Goal: Navigation & Orientation: Find specific page/section

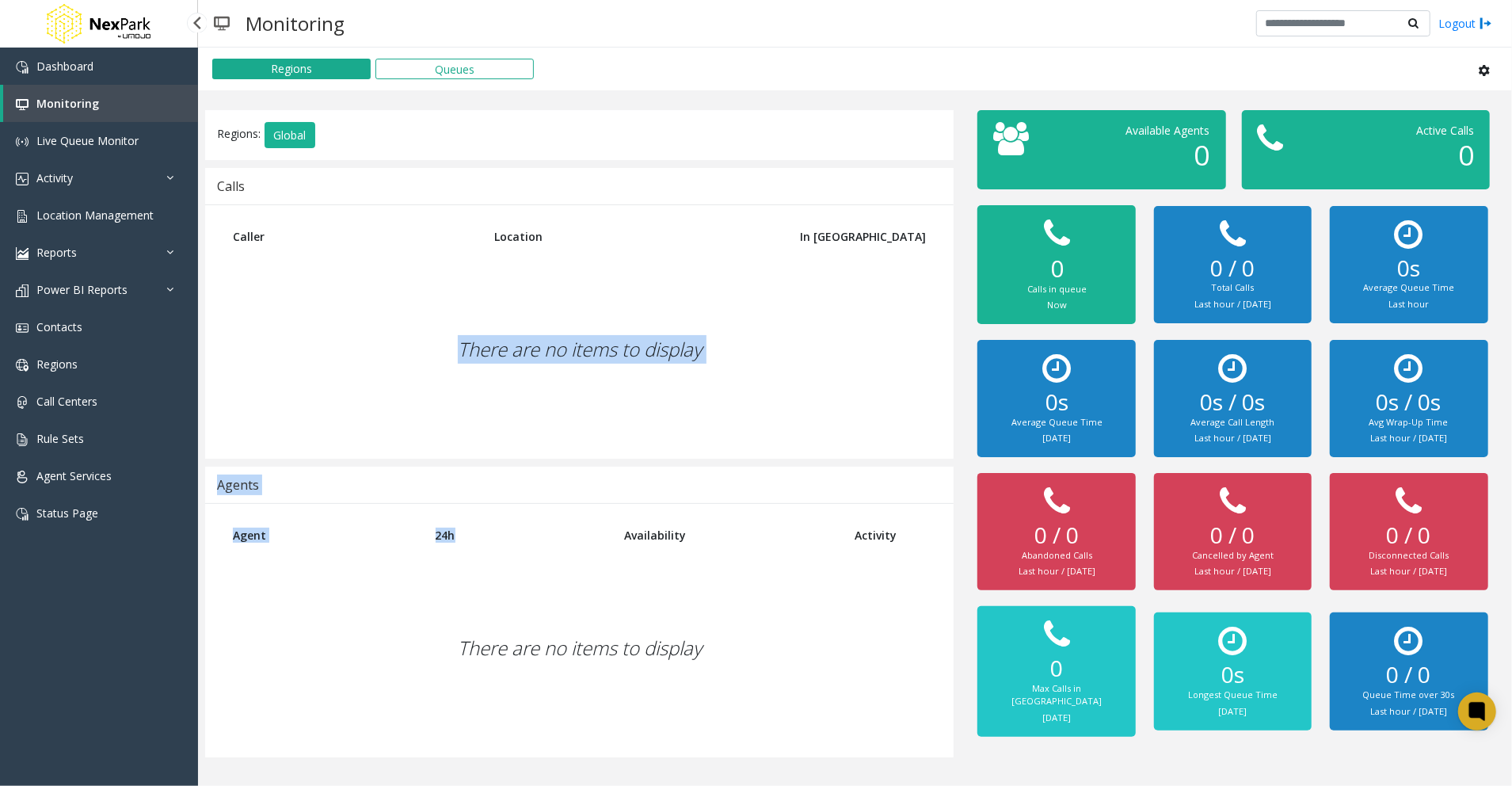
drag, startPoint x: 450, startPoint y: 417, endPoint x: 513, endPoint y: 520, distance: 120.7
click at [513, 520] on div "Regions: Global Calls Caller Location In [GEOGRAPHIC_DATA] There are no items t…" at bounding box center [580, 434] width 772 height 648
click at [310, 644] on div "There are no items to display" at bounding box center [579, 648] width 717 height 187
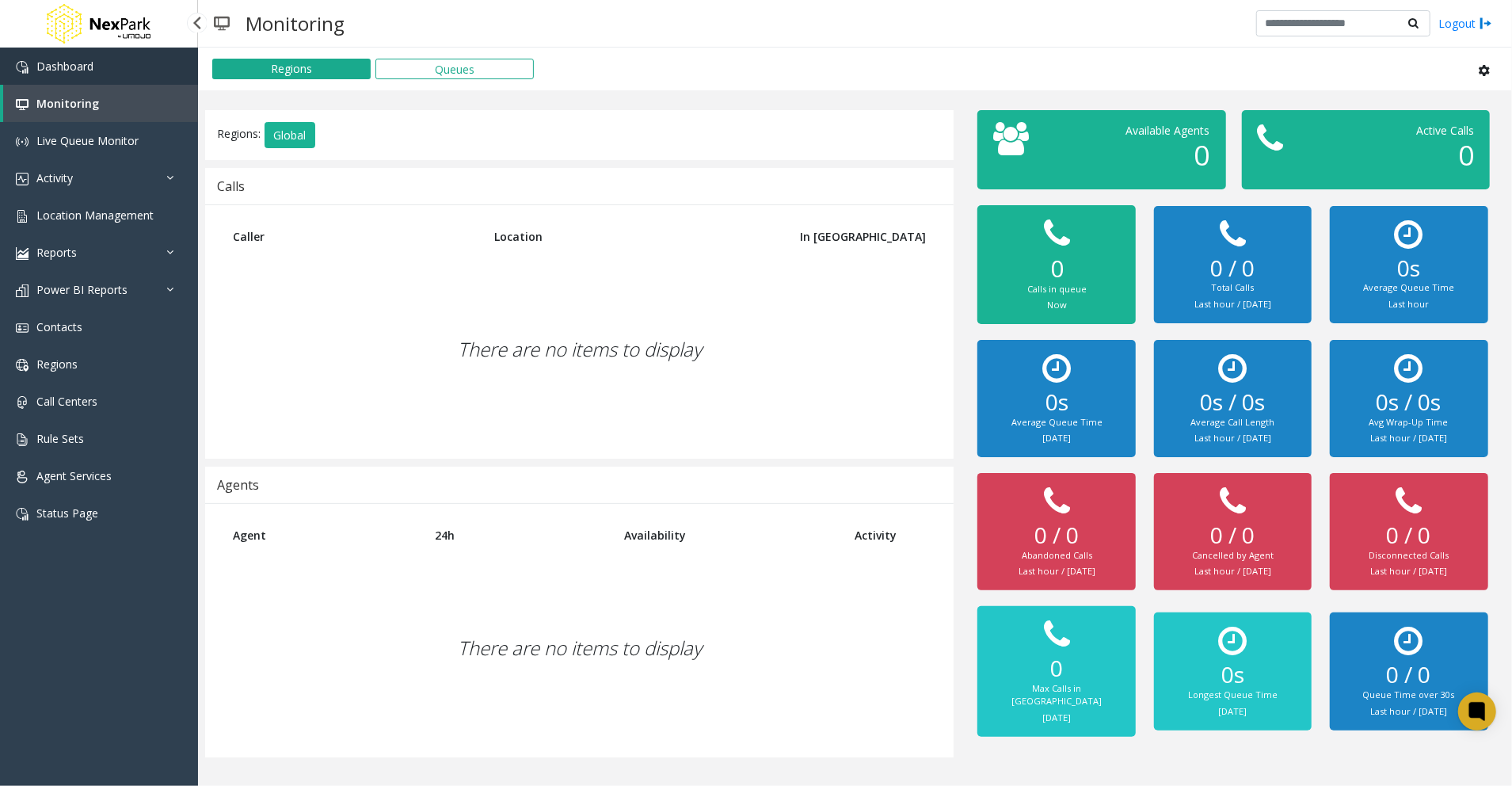
click at [71, 65] on span "Dashboard" at bounding box center [64, 66] width 57 height 15
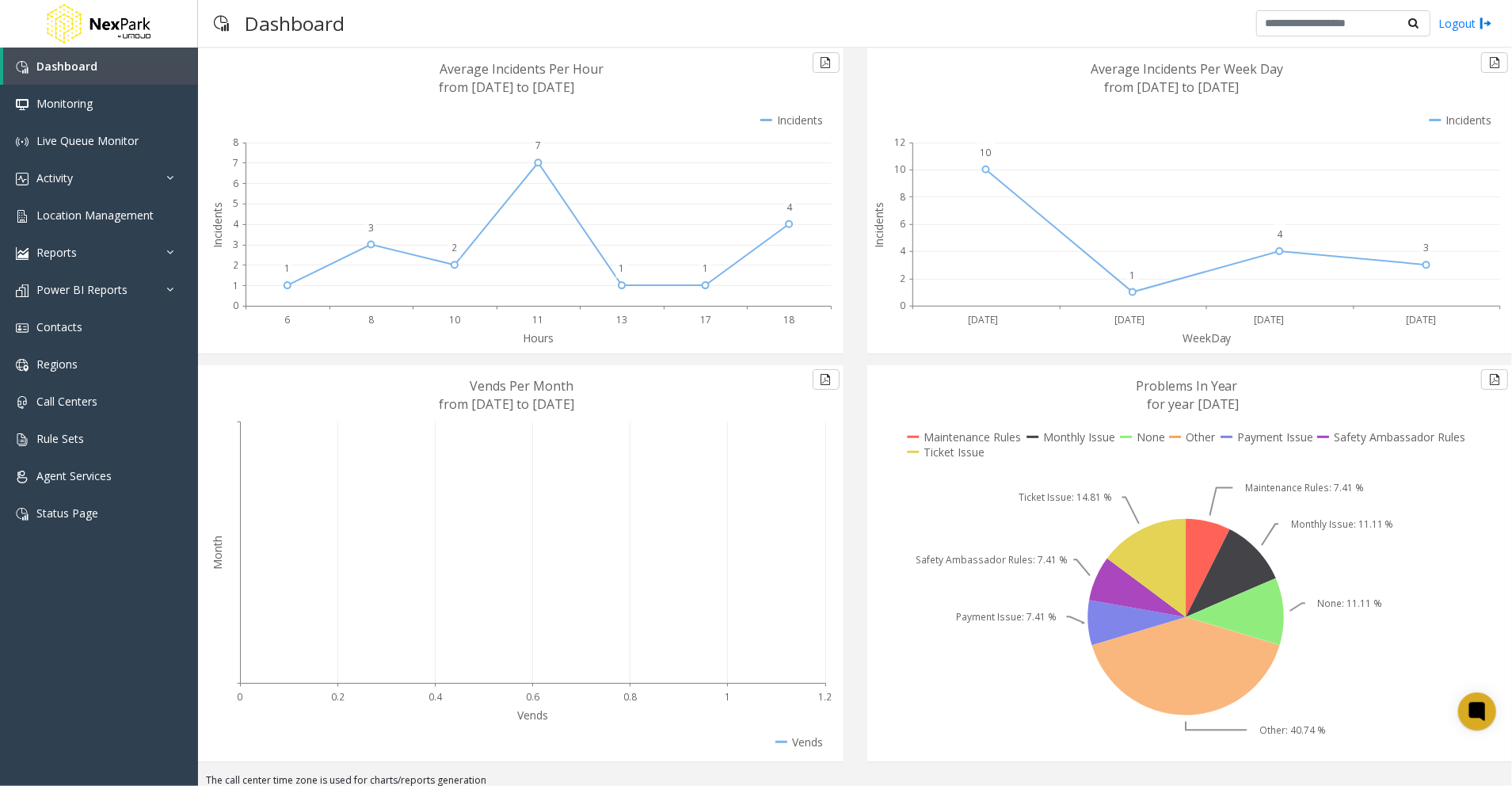
scroll to position [77, 0]
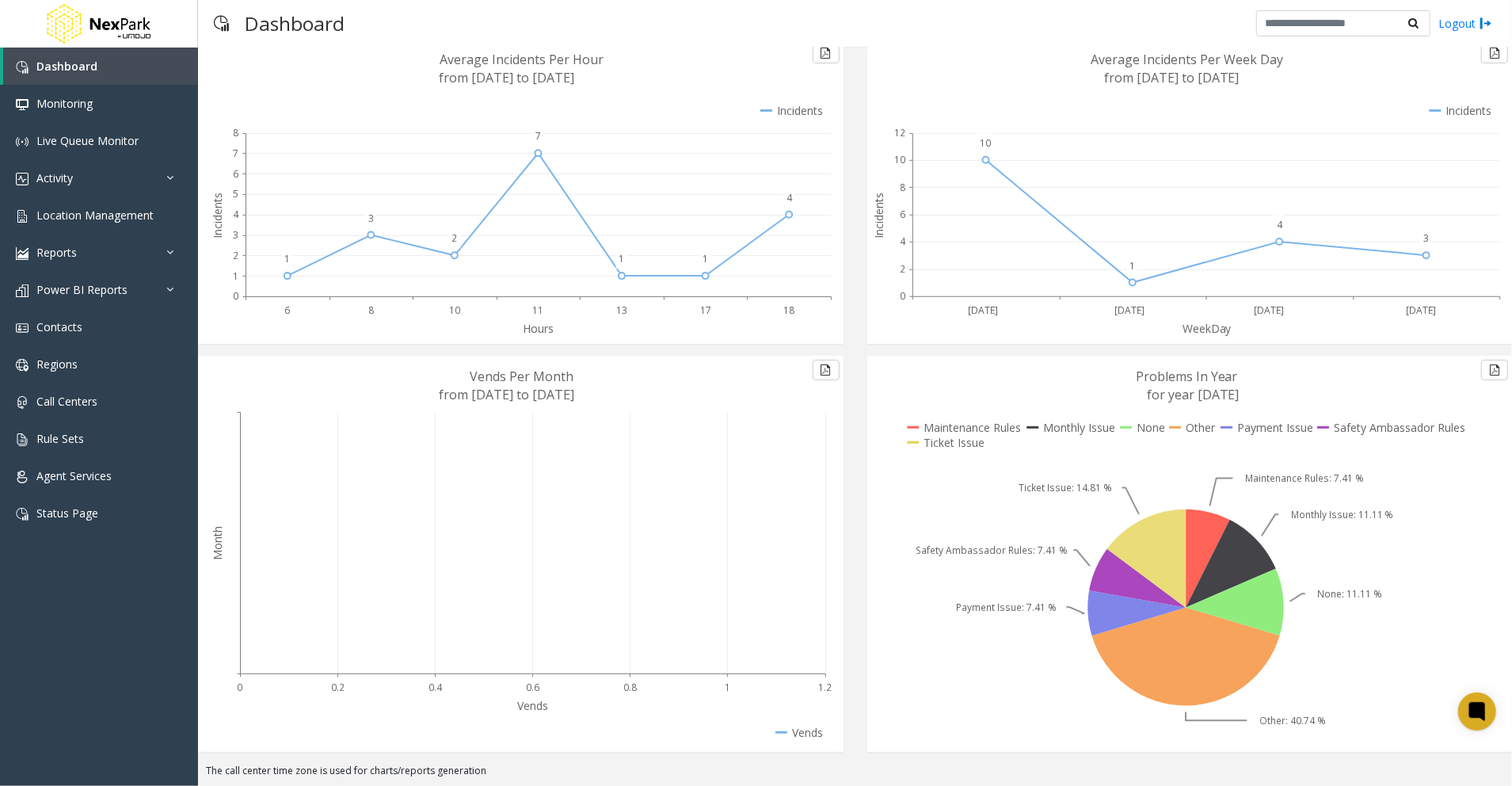
click at [1130, 552] on icon at bounding box center [1146, 559] width 78 height 98
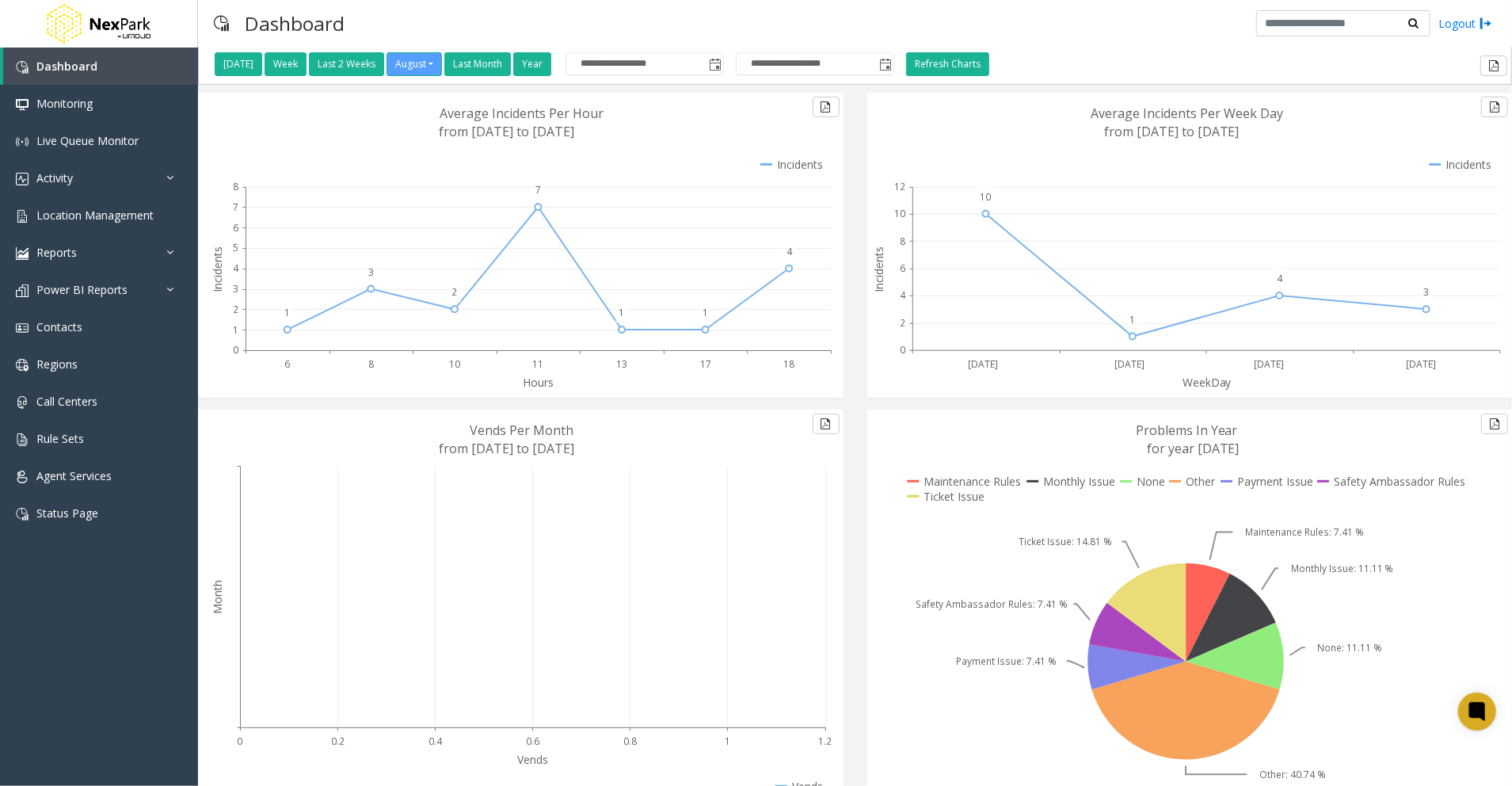
scroll to position [0, 0]
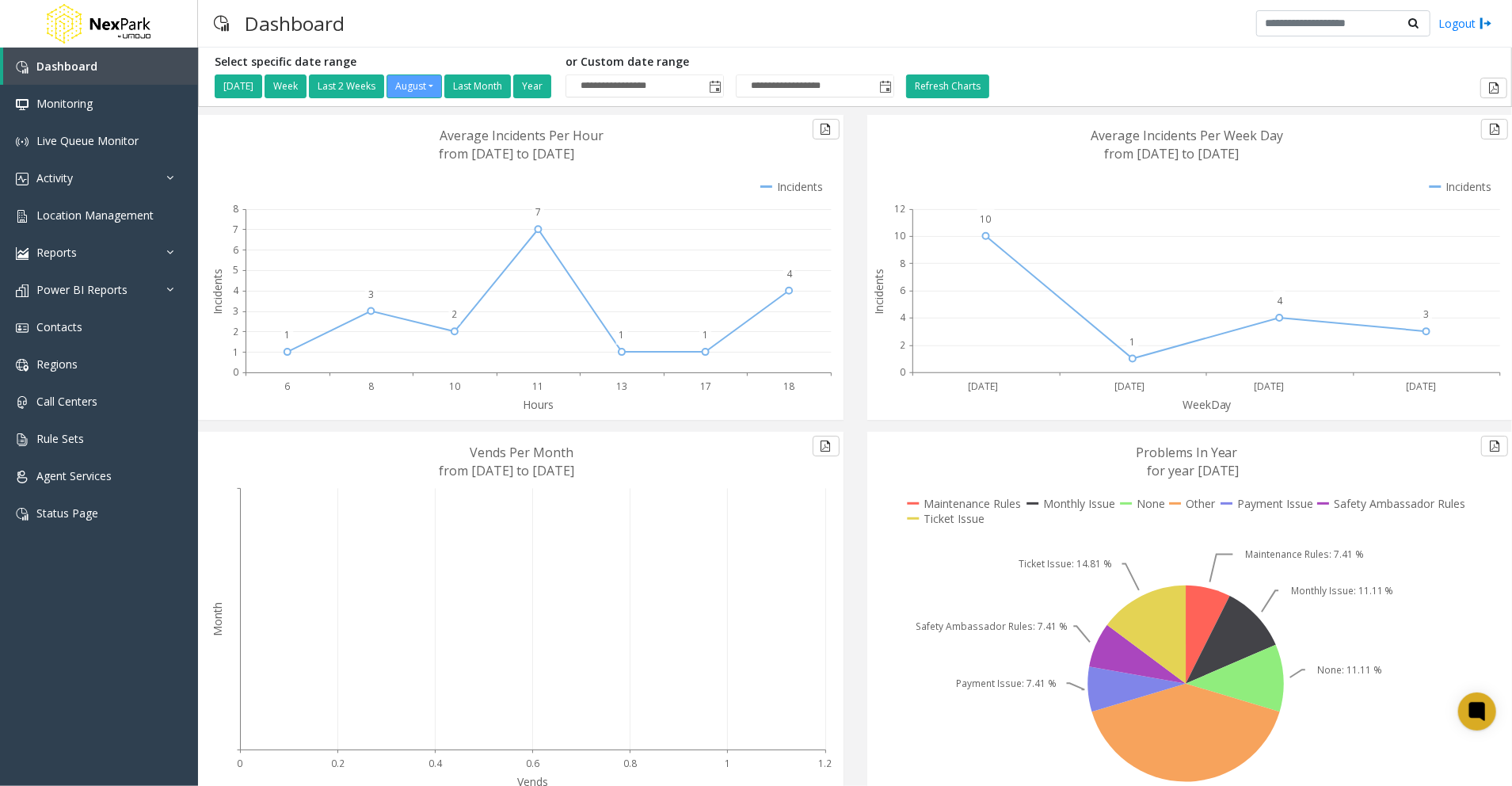
click at [1130, 54] on div "**********" at bounding box center [855, 77] width 1314 height 59
click at [1107, 44] on div "Dashboard Logout" at bounding box center [855, 24] width 1314 height 48
click at [983, 76] on button "Refresh Charts" at bounding box center [947, 86] width 83 height 24
click at [1218, 57] on div "**********" at bounding box center [855, 77] width 1304 height 43
click at [992, 87] on button "Refresh Charts" at bounding box center [950, 86] width 83 height 24
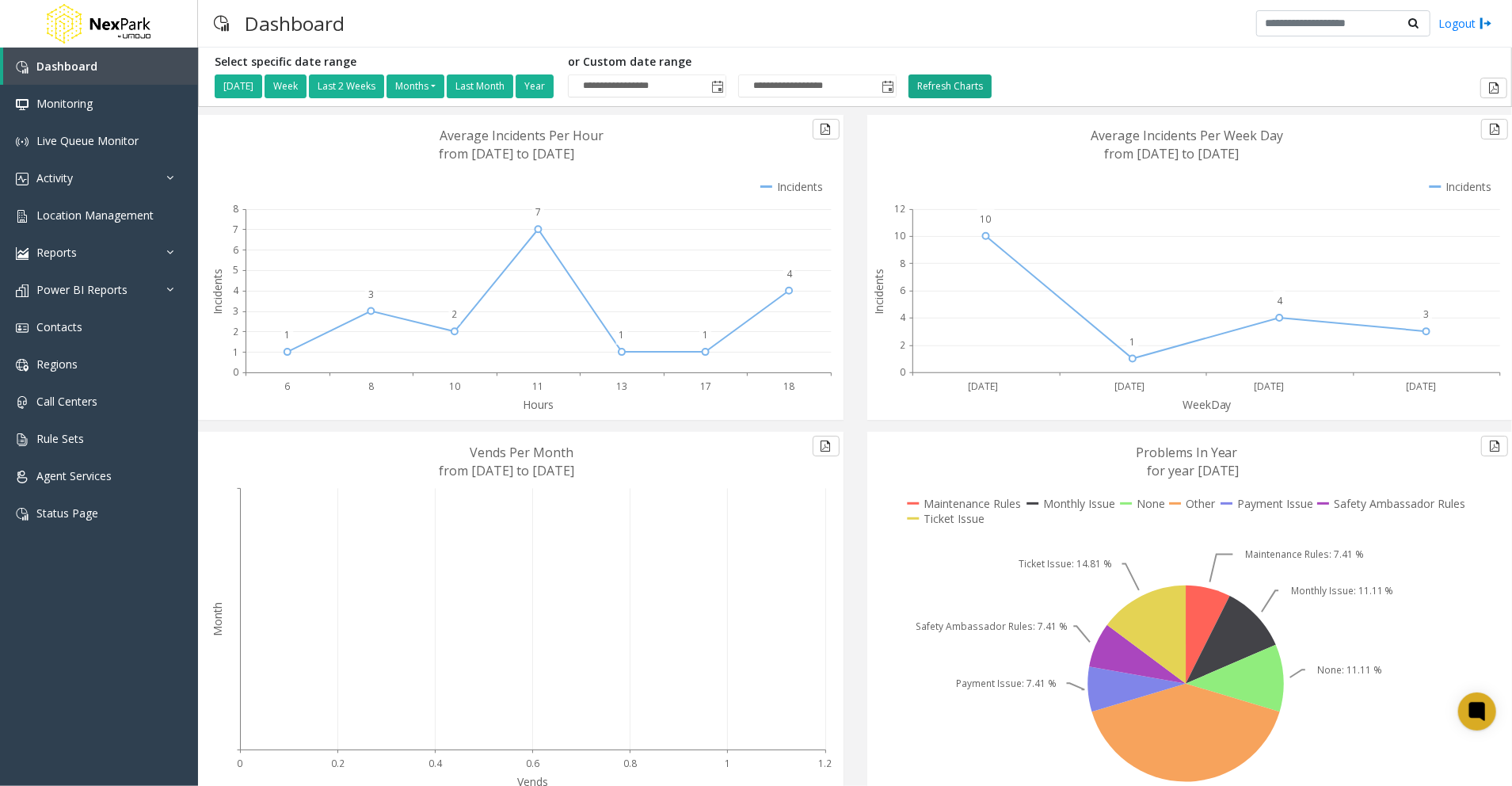
click at [980, 79] on button "Refresh Charts" at bounding box center [950, 86] width 83 height 24
click at [968, 84] on button "Refresh Charts" at bounding box center [950, 86] width 83 height 24
click at [973, 81] on button "Refresh Charts" at bounding box center [950, 86] width 83 height 24
click at [992, 90] on button "Refresh Charts" at bounding box center [950, 86] width 83 height 24
click at [118, 216] on span "Location Management" at bounding box center [95, 215] width 117 height 15
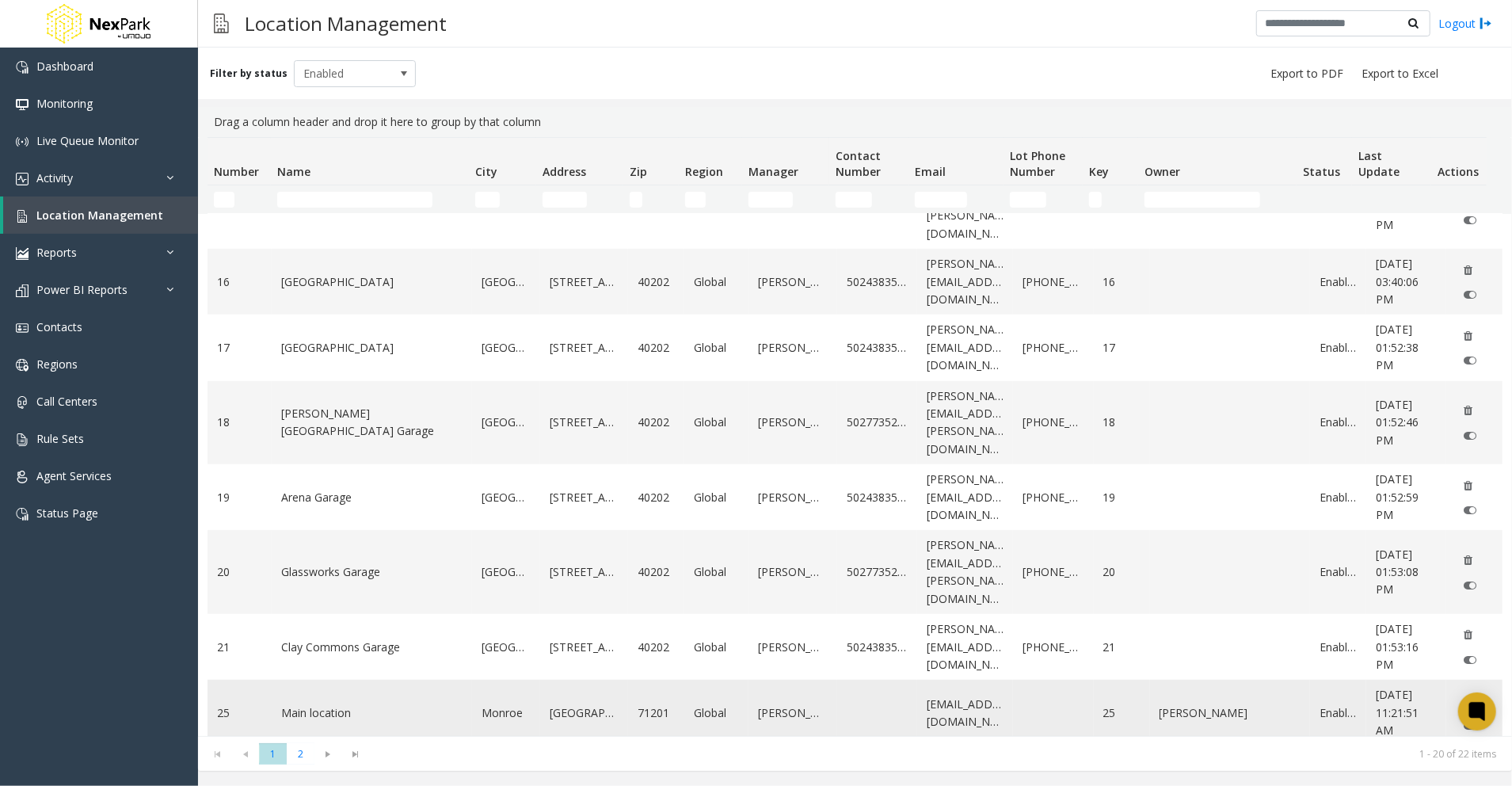
scroll to position [800, 0]
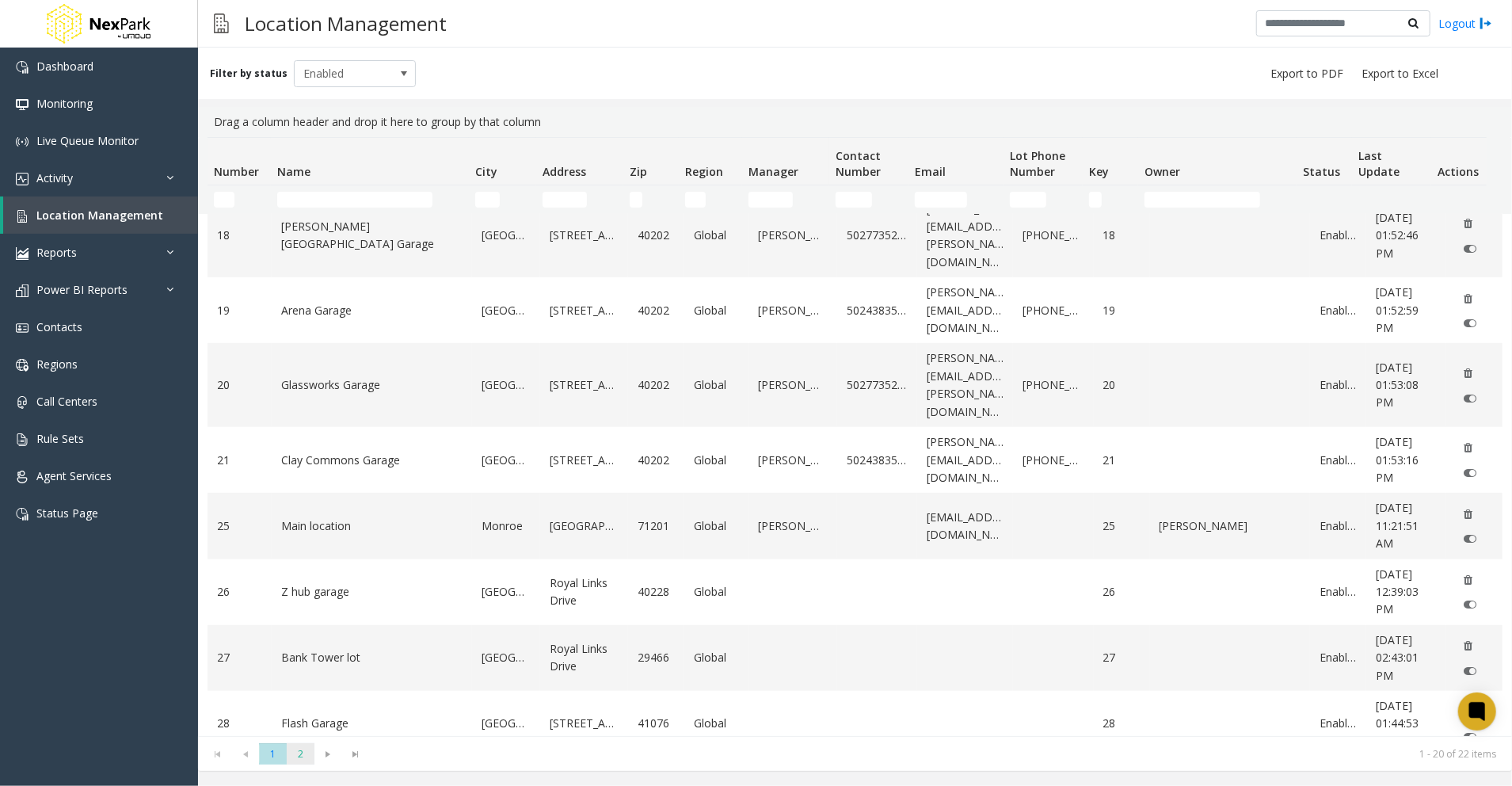
click at [300, 752] on span "2" at bounding box center [301, 754] width 28 height 21
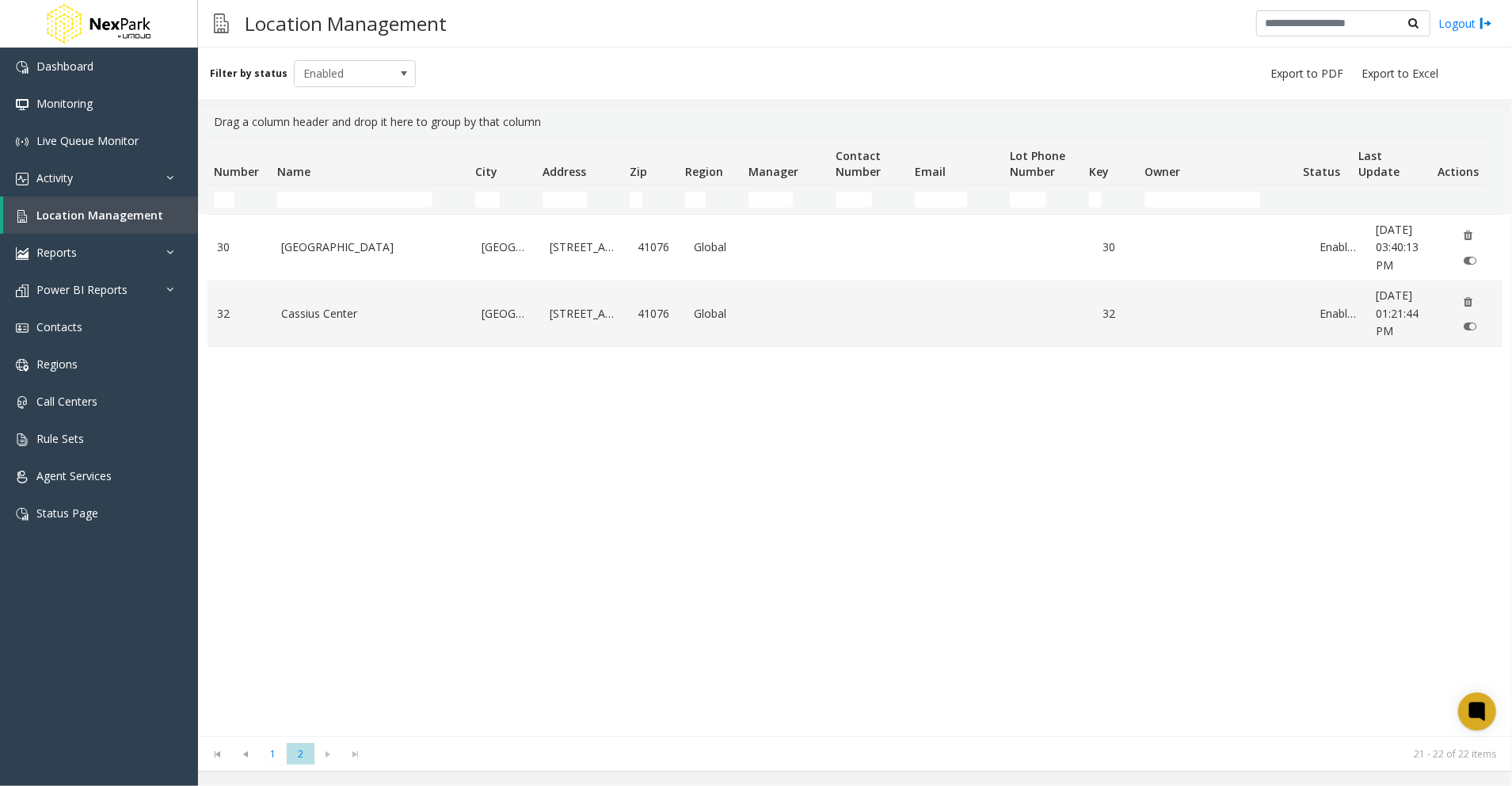
click at [655, 622] on div "30 [GEOGRAPHIC_DATA] [STREET_ADDRESS] Global 30 Enabled [DATE] 03:40:13 PM [GEO…" at bounding box center [855, 475] width 1295 height 522
click at [273, 761] on span "1" at bounding box center [273, 754] width 28 height 21
